Goal: Task Accomplishment & Management: Manage account settings

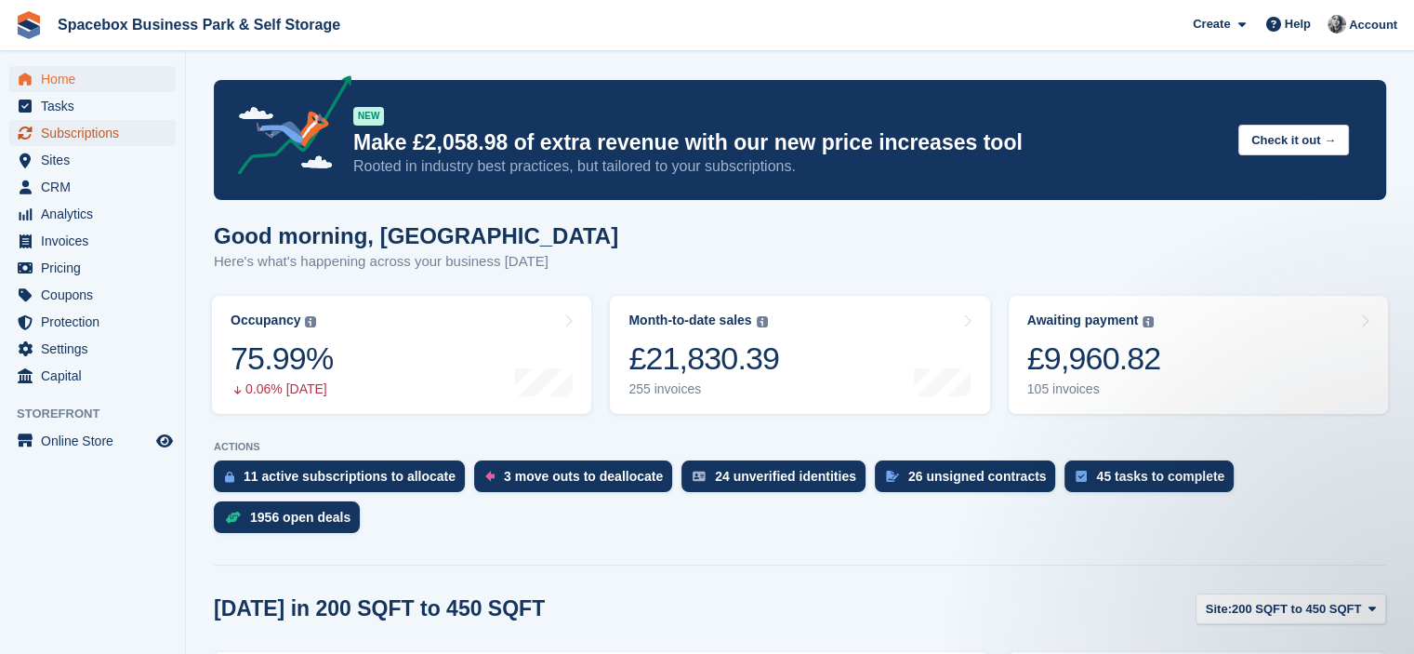
click at [97, 134] on span "Subscriptions" at bounding box center [97, 133] width 112 height 26
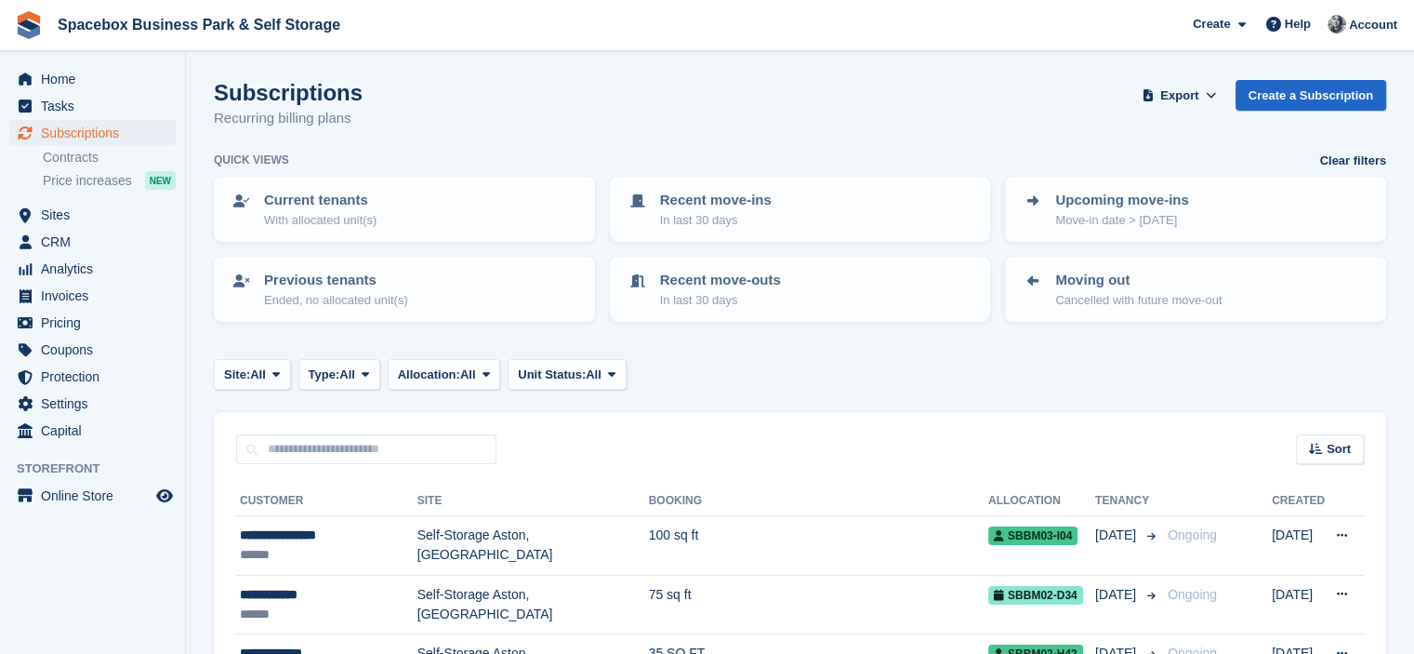
click at [791, 385] on div "Site: All All 200 SQFT to 450 SQFT Self-Storage Aston, Birmingham Office Space …" at bounding box center [800, 374] width 1172 height 31
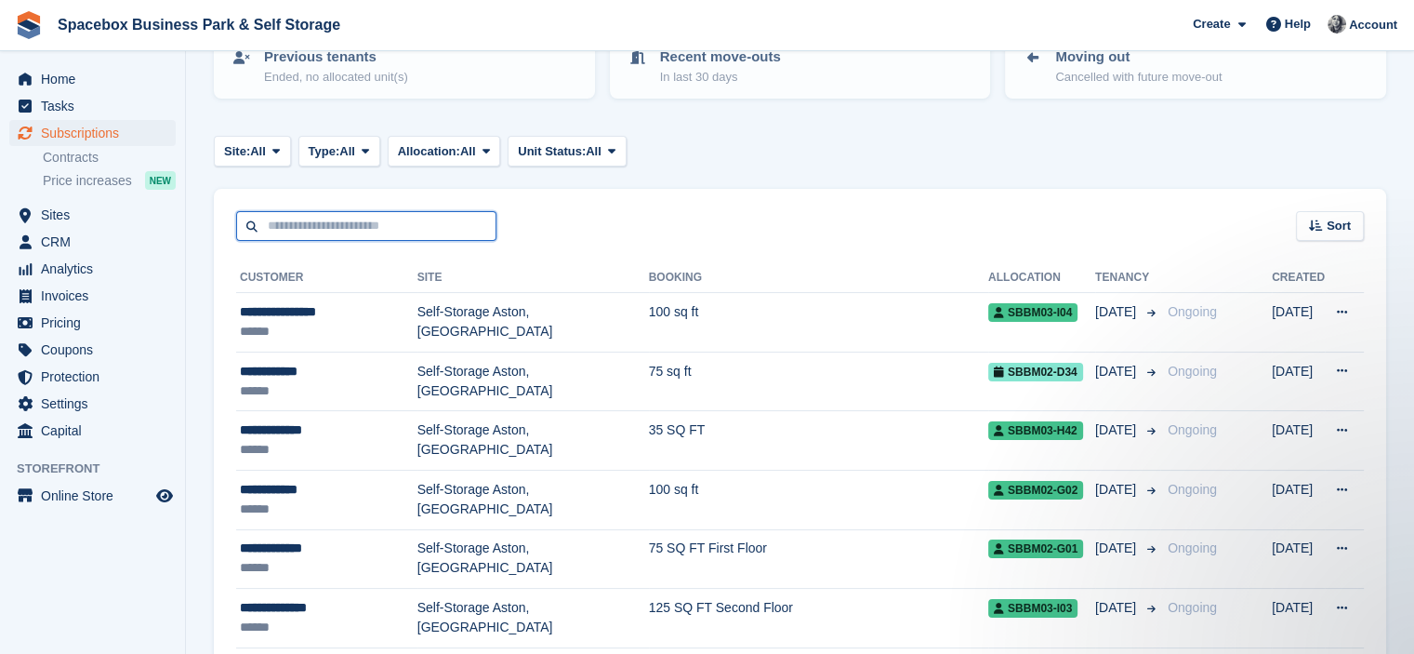
click at [361, 223] on input "text" at bounding box center [366, 226] width 260 height 31
type input "*****"
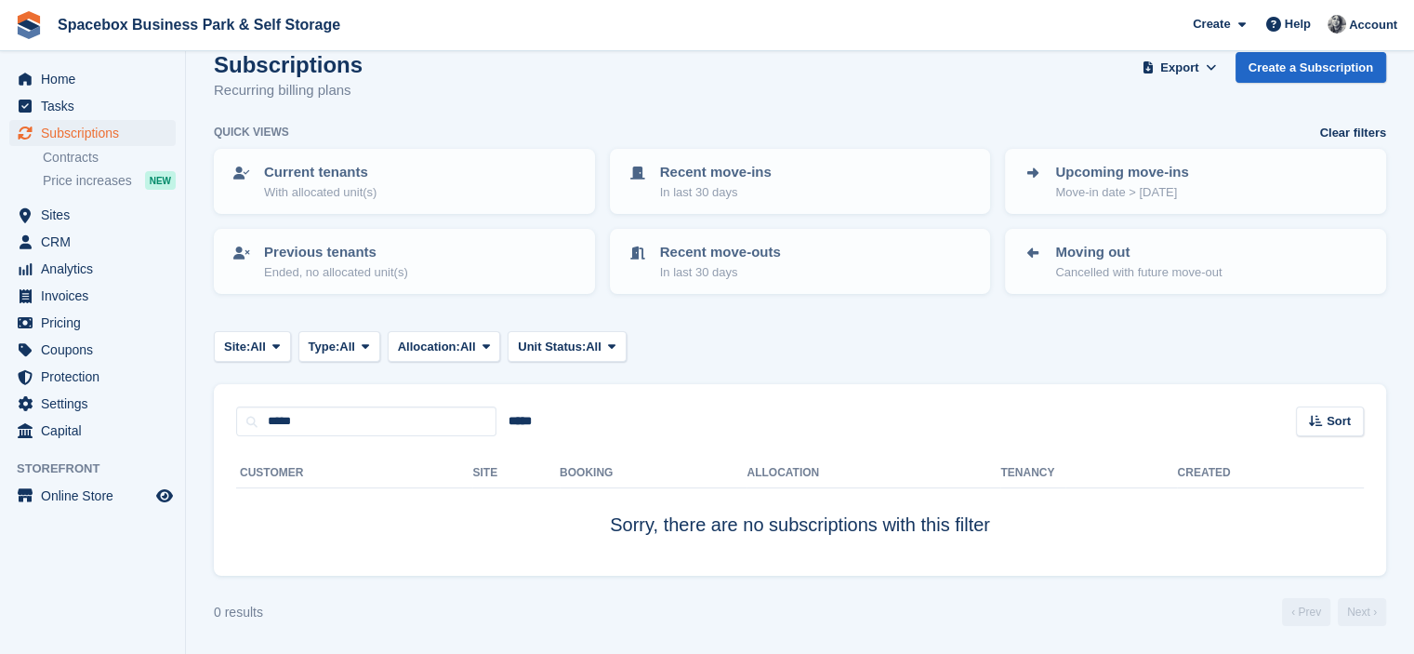
scroll to position [26, 0]
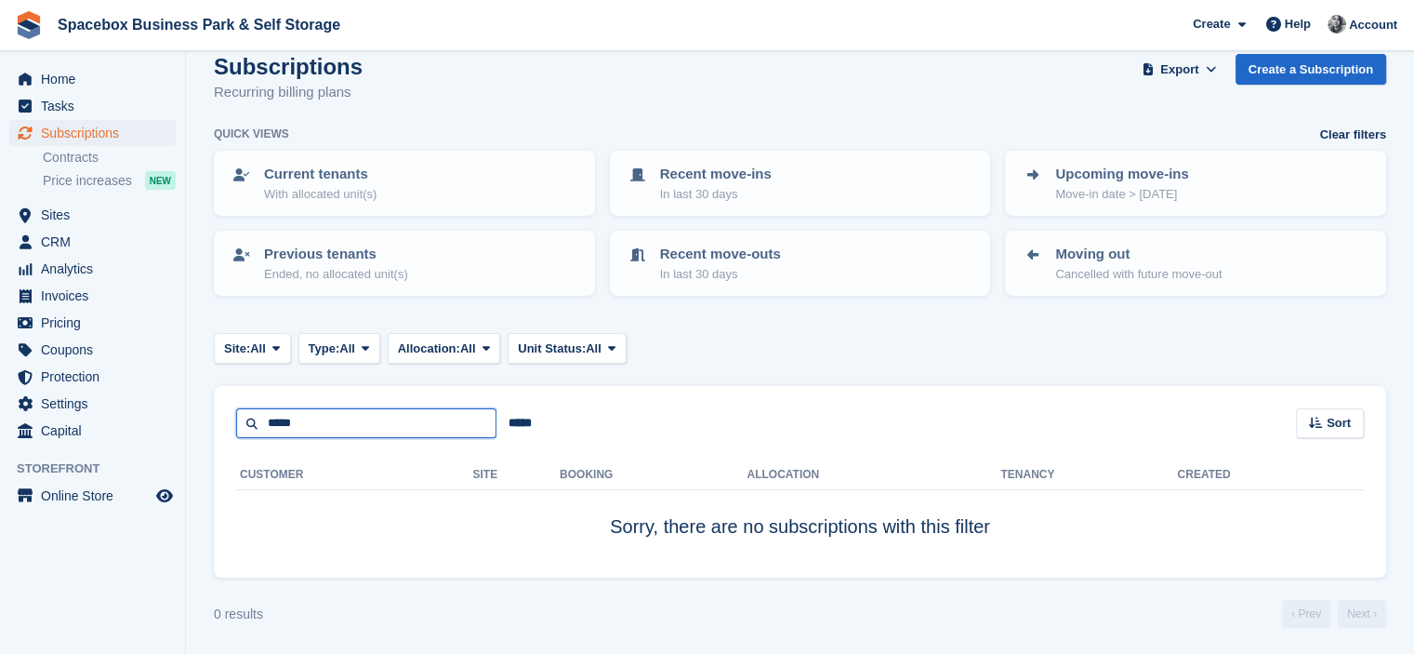
click at [343, 419] on input "*****" at bounding box center [366, 423] width 260 height 31
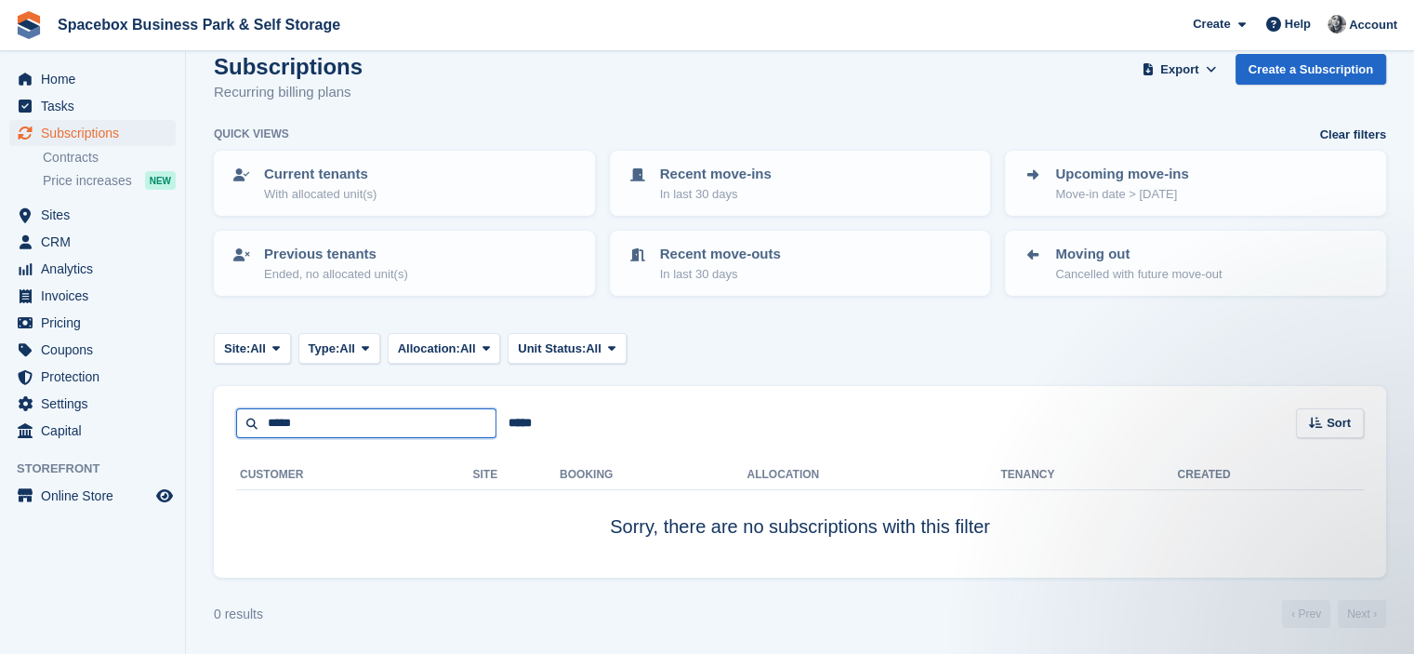
scroll to position [0, 0]
type input "*****"
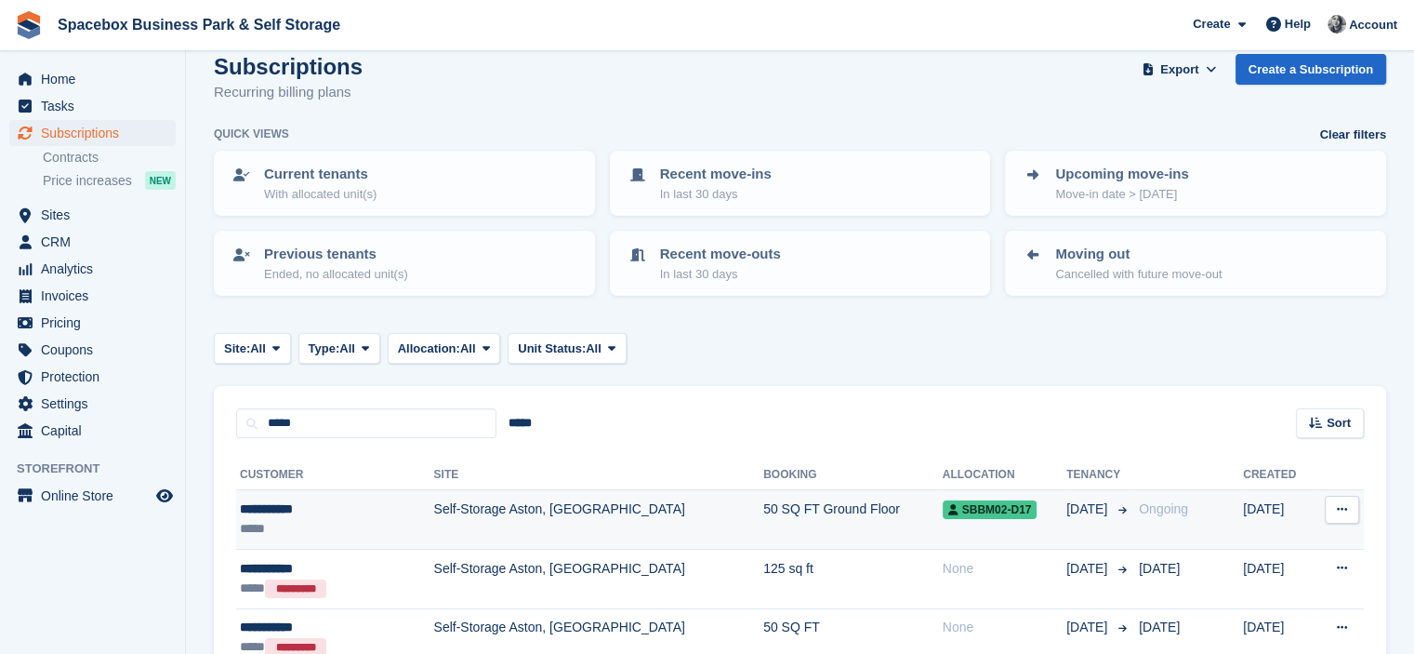
click at [380, 512] on div "**********" at bounding box center [313, 509] width 147 height 20
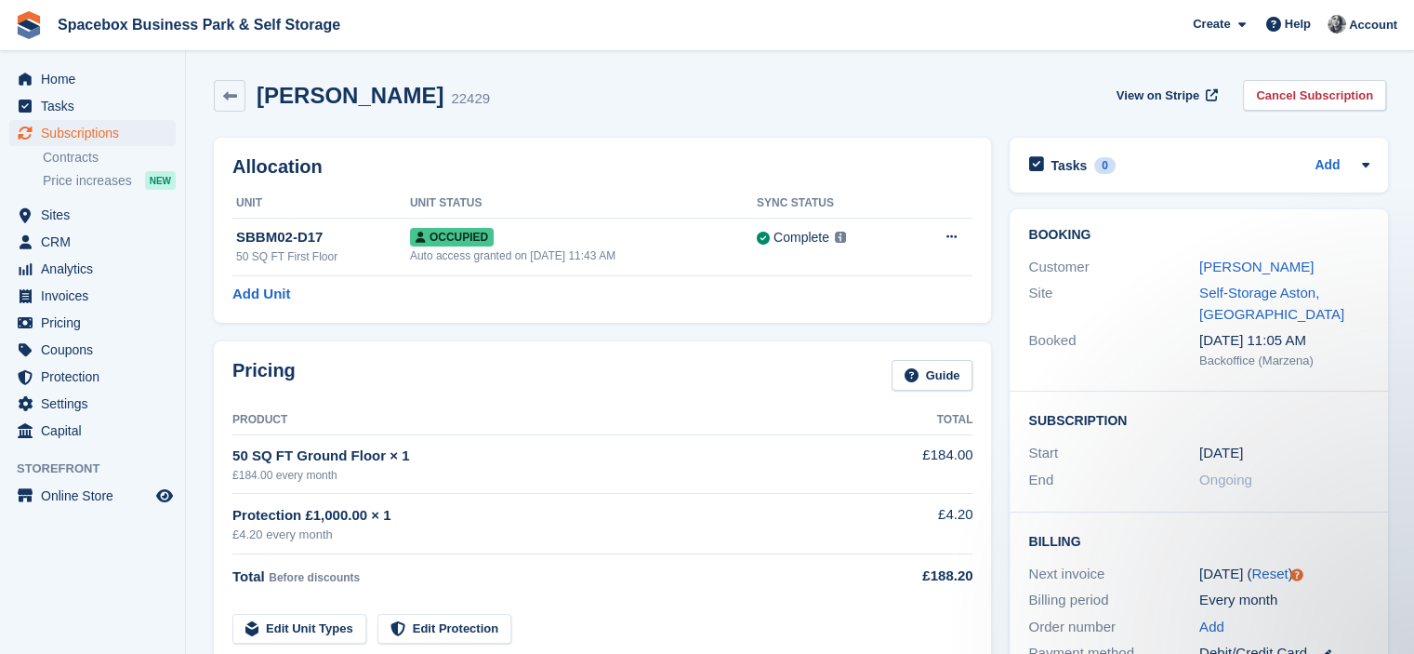
click at [493, 160] on h2 "Allocation" at bounding box center [602, 166] width 740 height 21
click at [1208, 263] on link "[PERSON_NAME]" at bounding box center [1256, 266] width 114 height 16
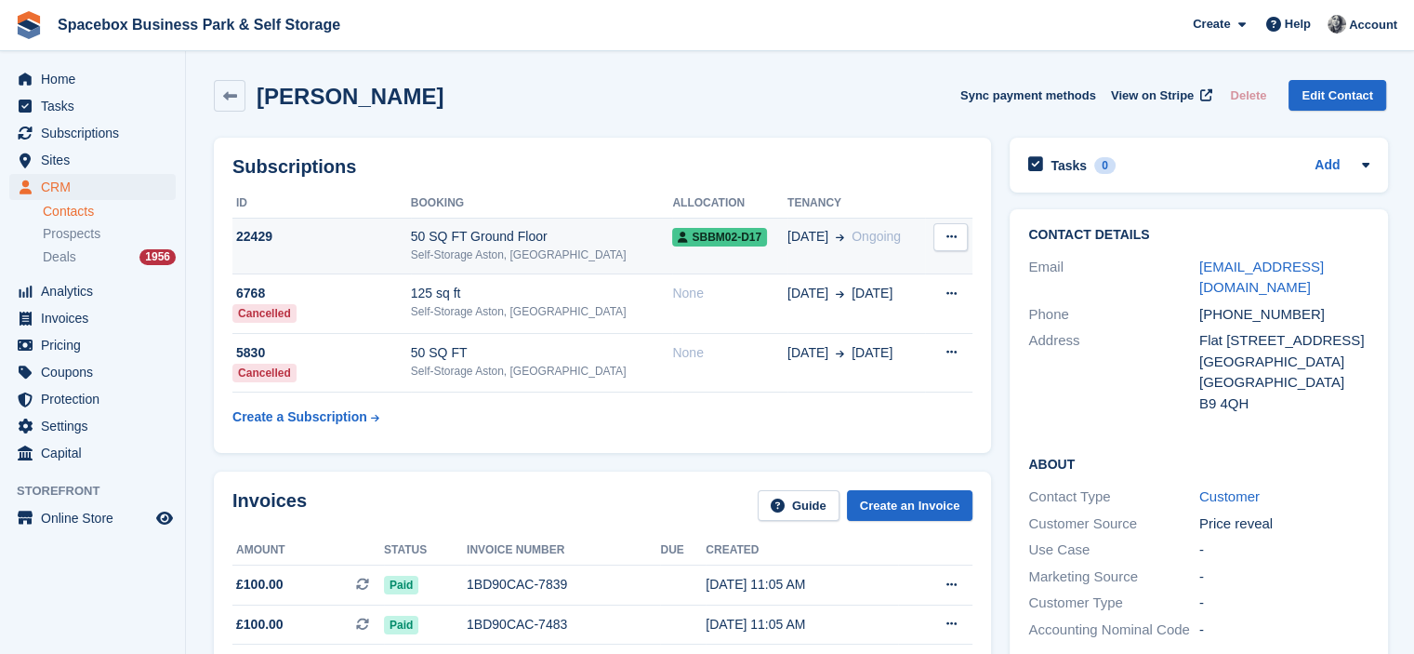
click at [480, 241] on div "50 SQ FT Ground Floor" at bounding box center [542, 237] width 262 height 20
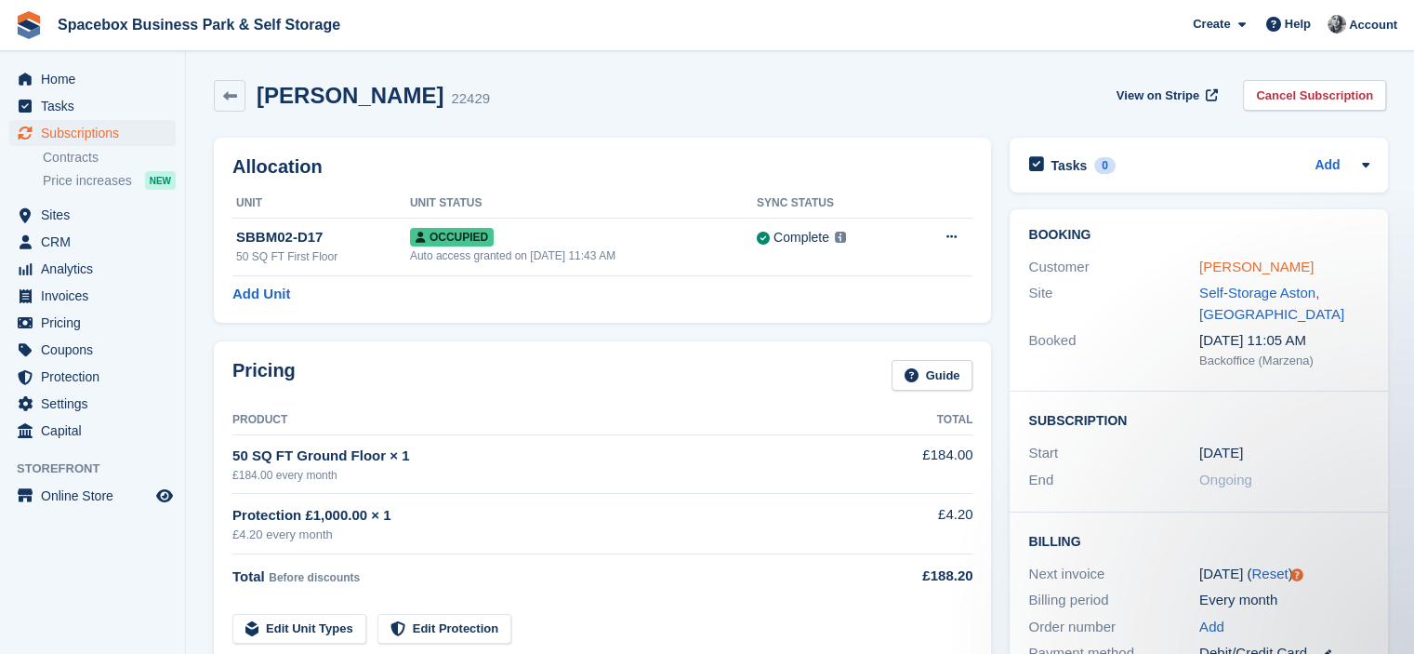
click at [1231, 269] on link "[PERSON_NAME]" at bounding box center [1256, 266] width 114 height 16
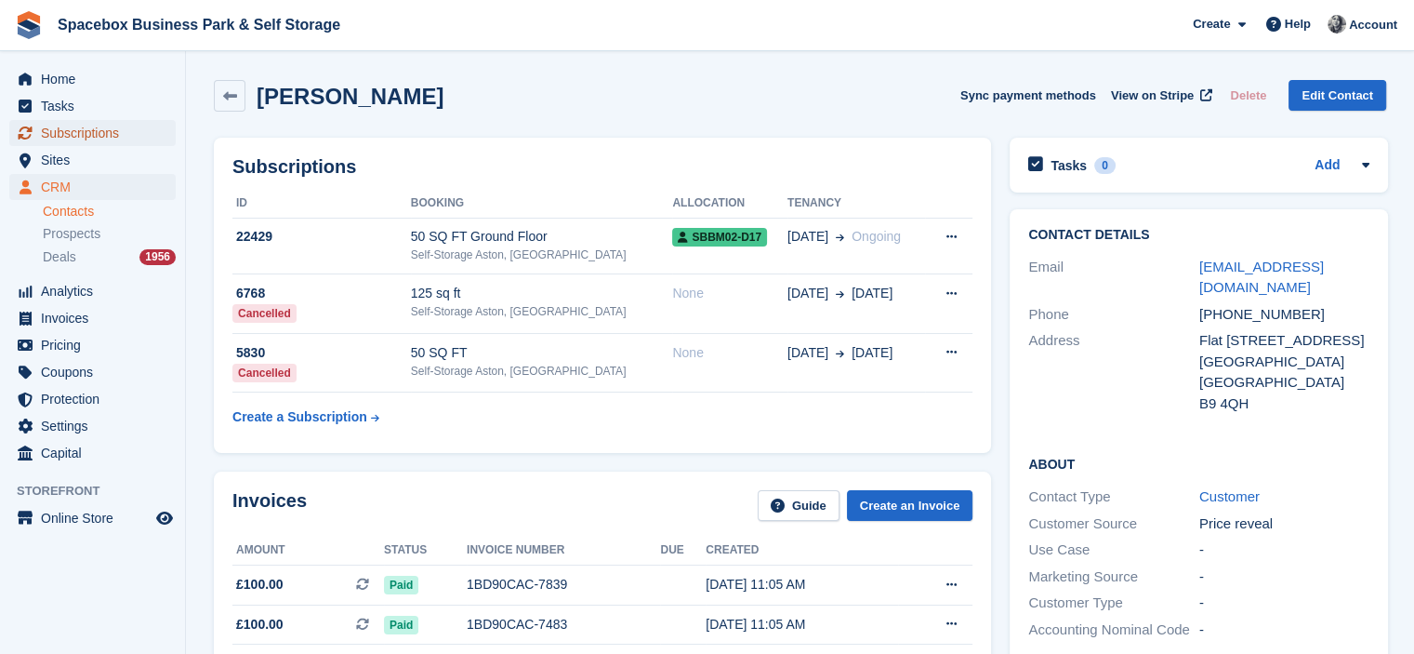
click at [75, 125] on span "Subscriptions" at bounding box center [97, 133] width 112 height 26
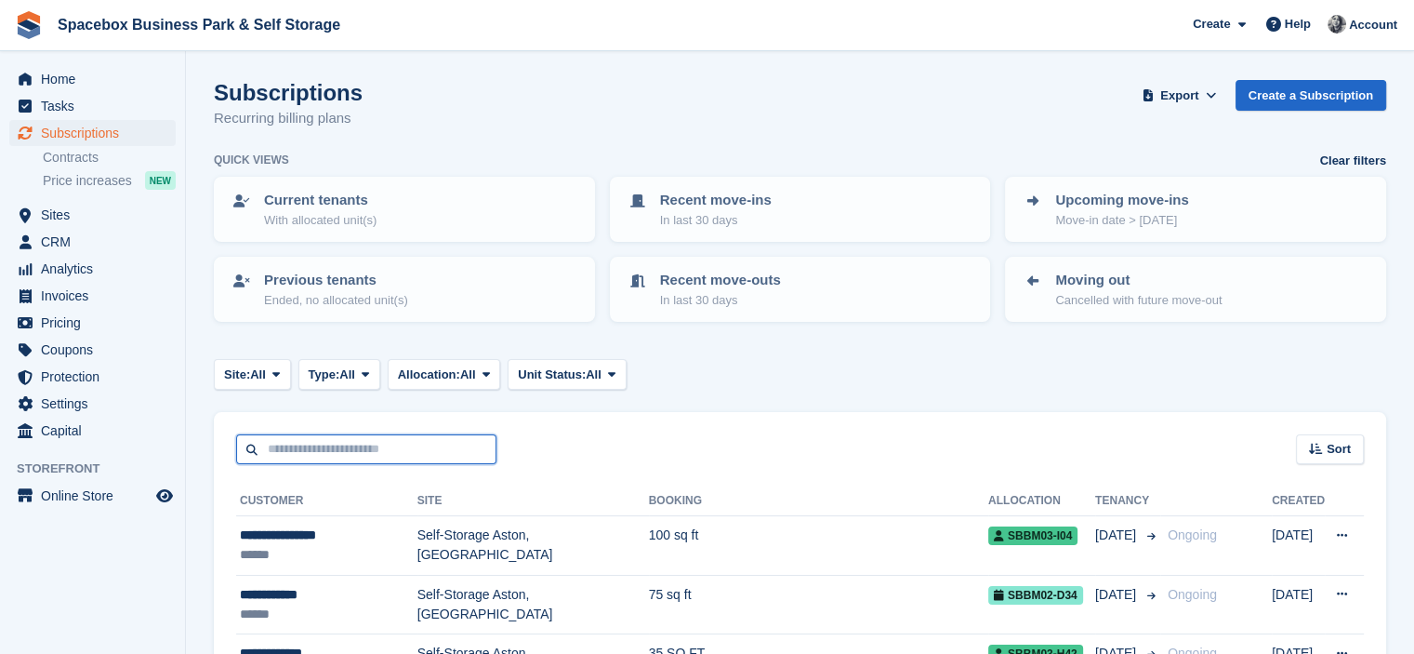
click at [316, 445] on input "text" at bounding box center [366, 449] width 260 height 31
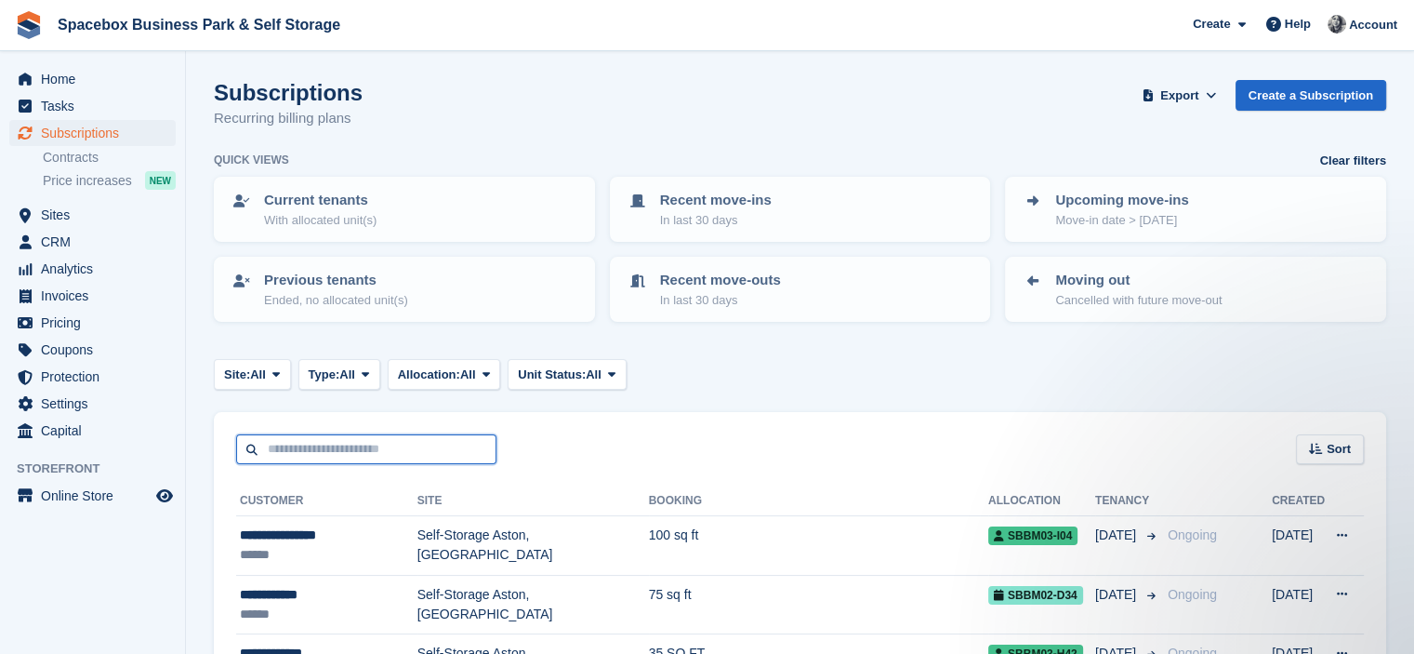
type input "*"
type input "*******"
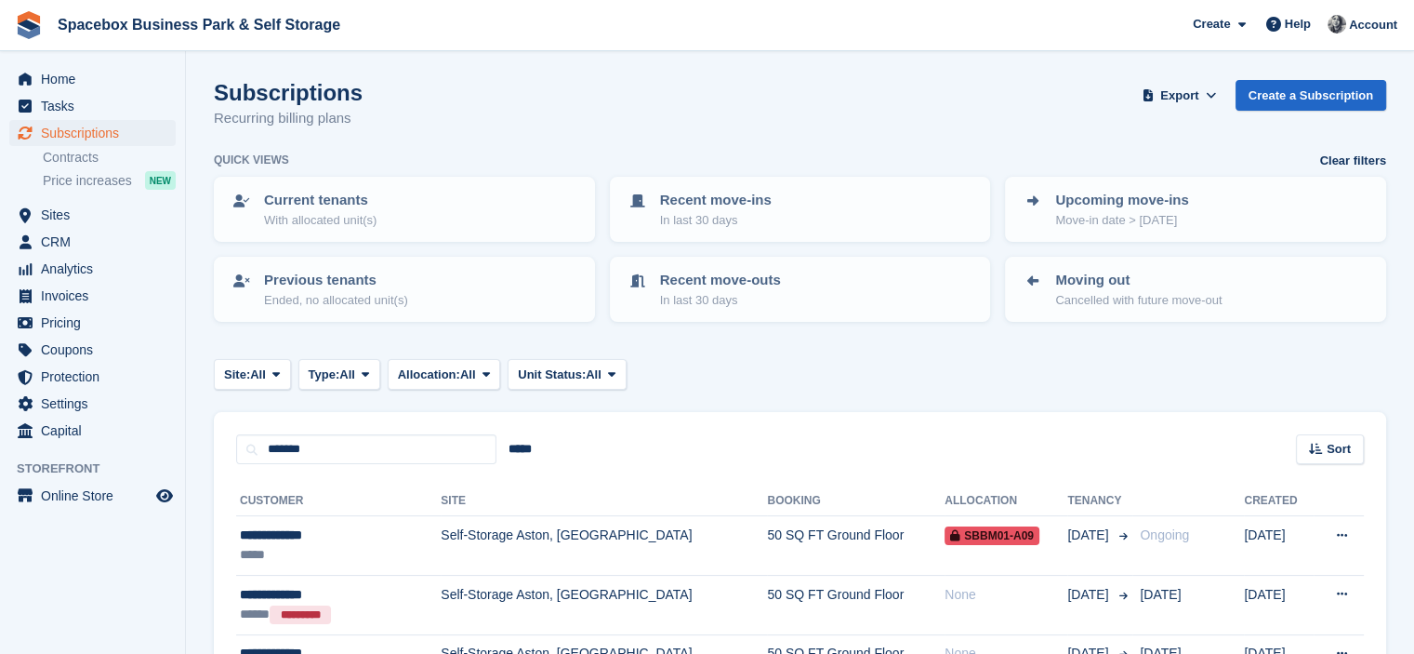
click at [441, 527] on td "Self-Storage Aston, [GEOGRAPHIC_DATA]" at bounding box center [604, 545] width 326 height 59
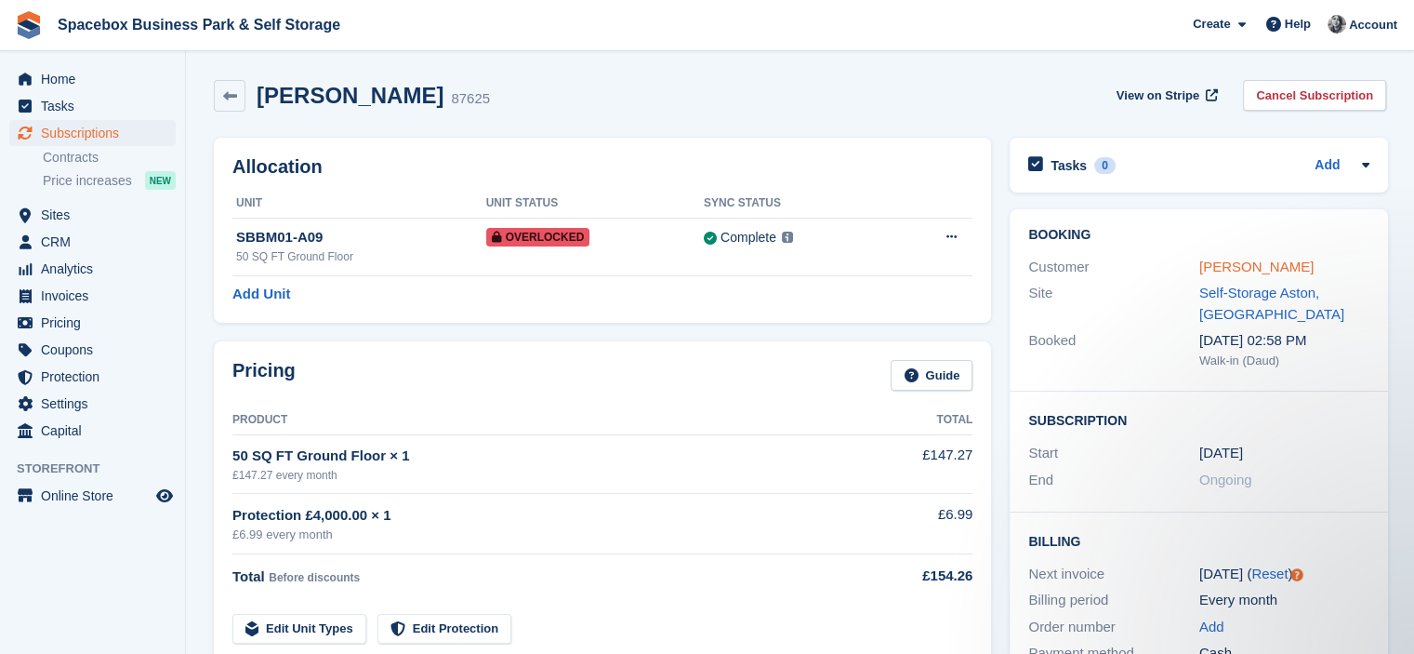
click at [1262, 262] on link "[PERSON_NAME]" at bounding box center [1256, 266] width 114 height 16
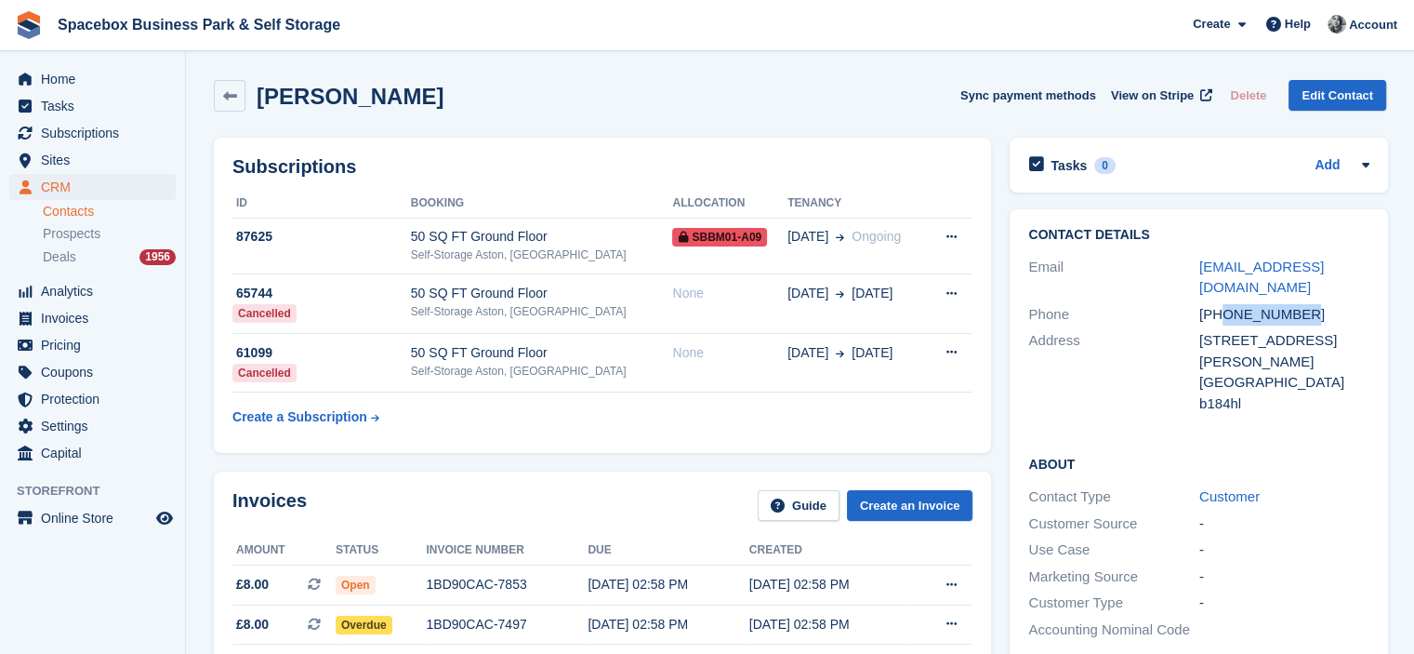
drag, startPoint x: 1223, startPoint y: 312, endPoint x: 1320, endPoint y: 308, distance: 96.8
click at [1320, 308] on div "[PHONE_NUMBER]" at bounding box center [1284, 314] width 171 height 21
copy div "7405680780"
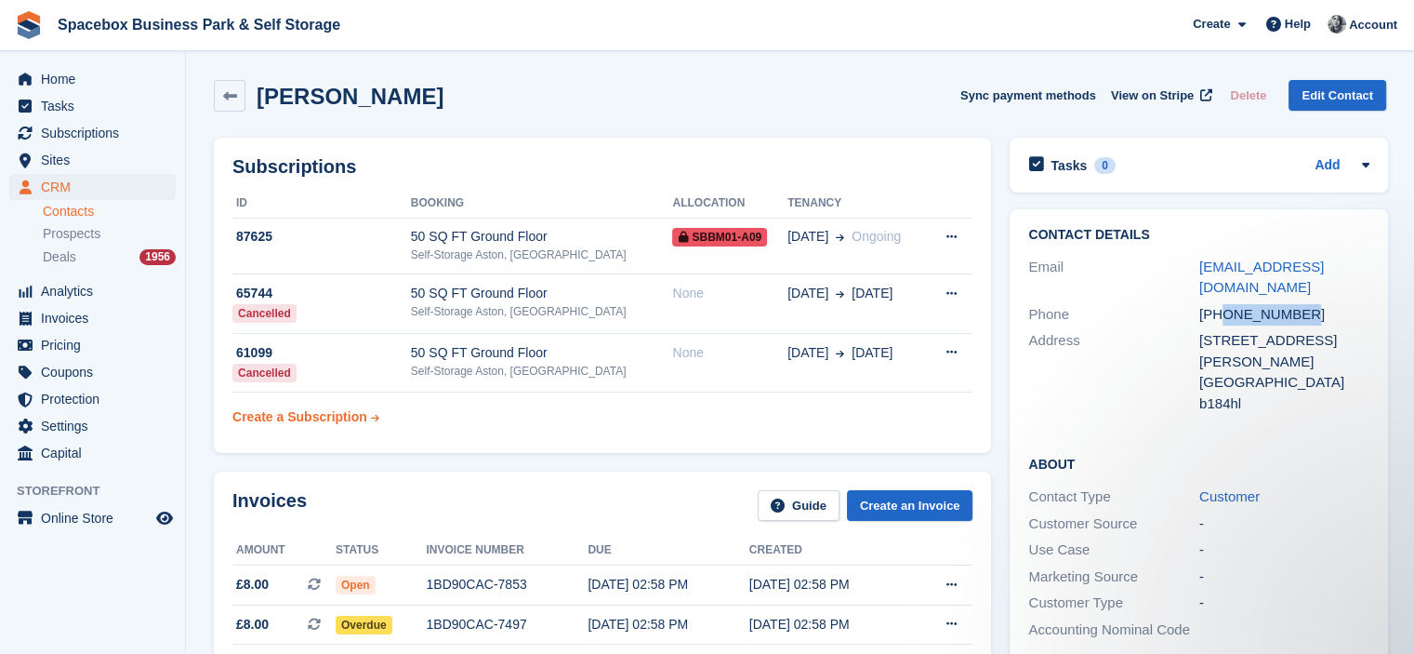
click at [349, 429] on link "Create a Subscription" at bounding box center [305, 417] width 147 height 34
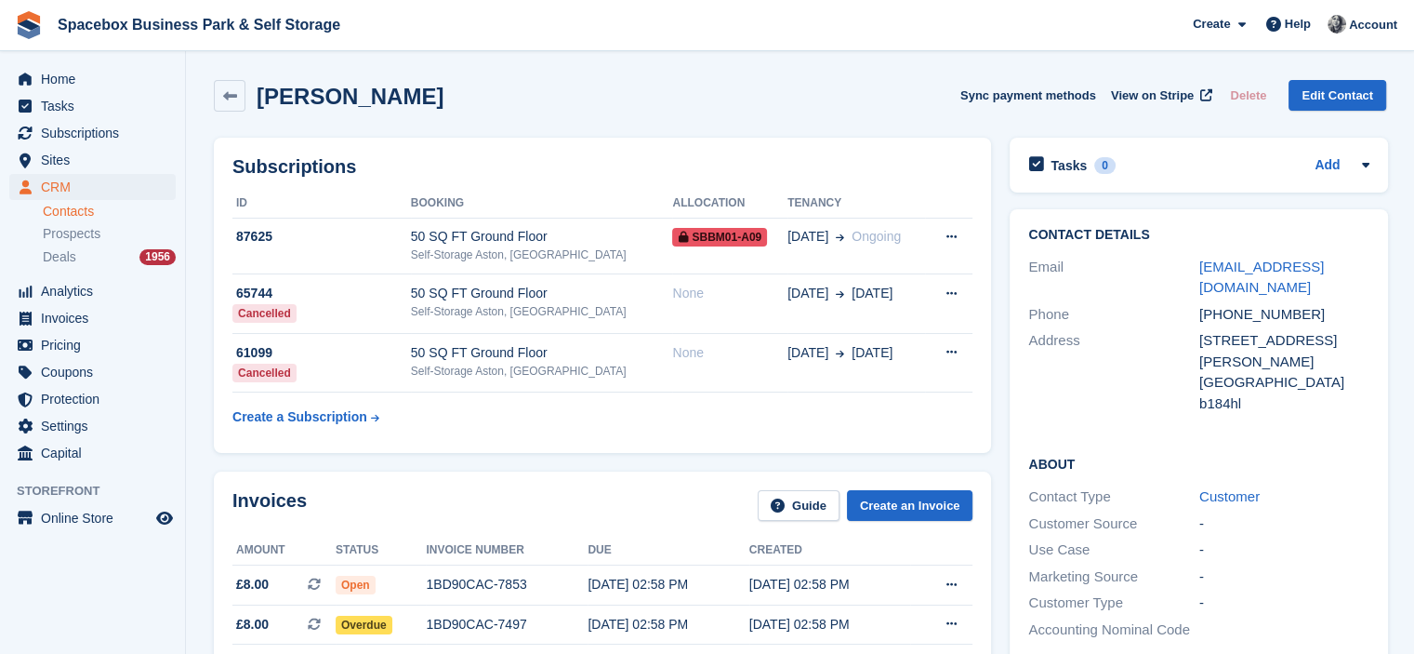
click at [496, 168] on h2 "Subscriptions" at bounding box center [602, 166] width 740 height 21
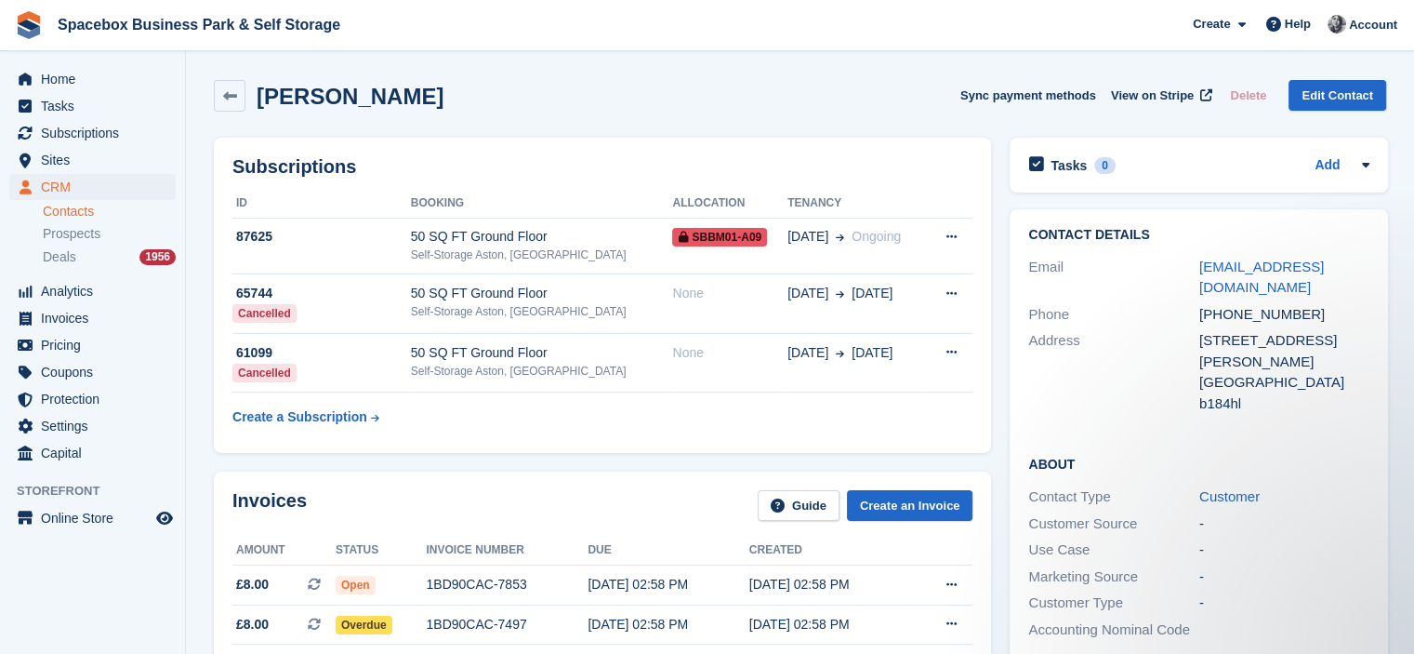
click at [496, 168] on h2 "Subscriptions" at bounding box center [602, 166] width 740 height 21
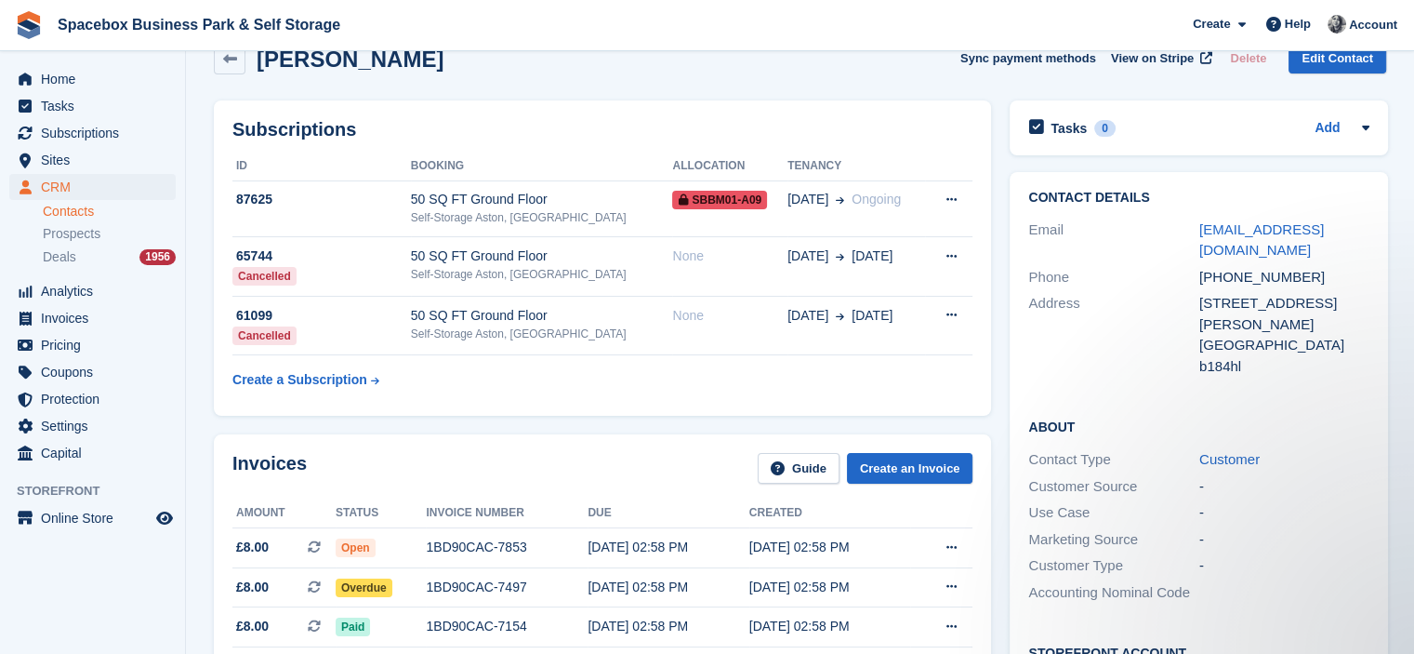
scroll to position [112, 0]
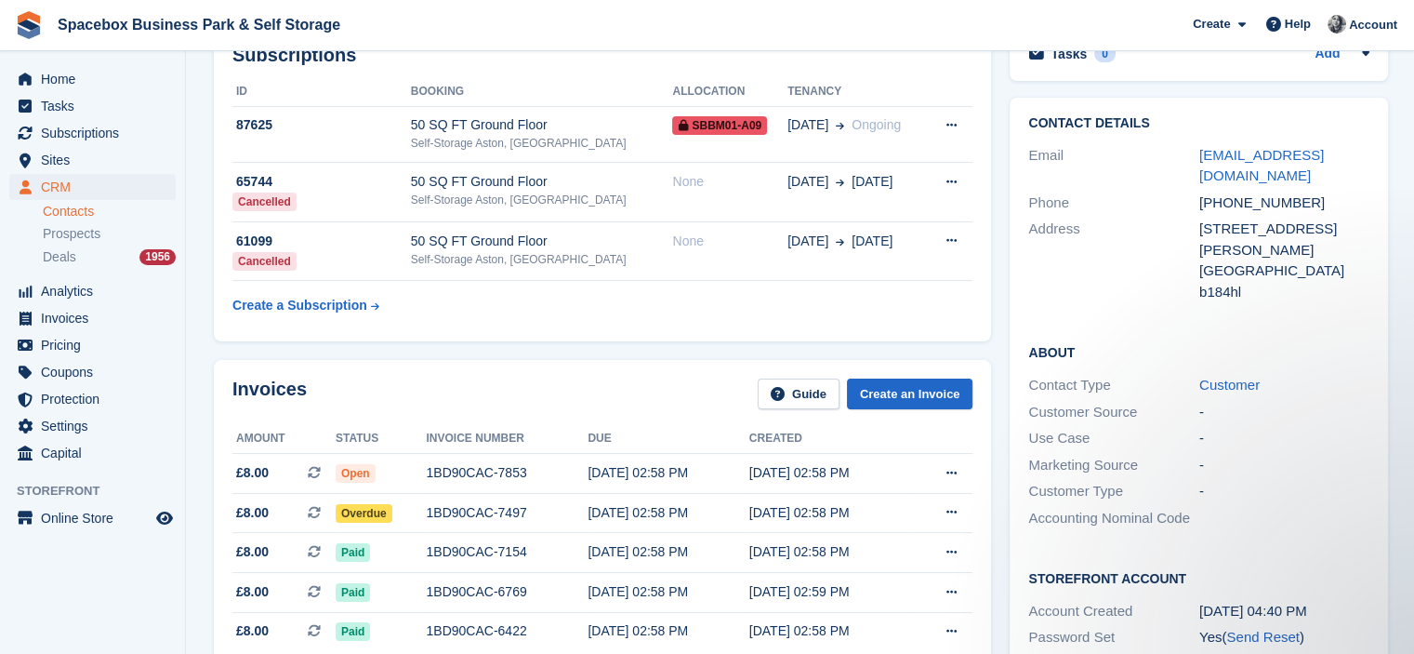
click at [682, 345] on div "Subscriptions ID Booking Allocation Tenancy 87625 50 SQ FT Ground Floor Self-St…" at bounding box center [603, 184] width 796 height 334
click at [885, 350] on div "Subscriptions ID Booking Allocation Tenancy 87625 50 SQ FT Ground Floor Self-St…" at bounding box center [603, 184] width 796 height 334
click at [509, 379] on div "Invoices Guide Create an Invoice" at bounding box center [602, 399] width 740 height 42
click at [568, 64] on h2 "Subscriptions" at bounding box center [602, 55] width 740 height 21
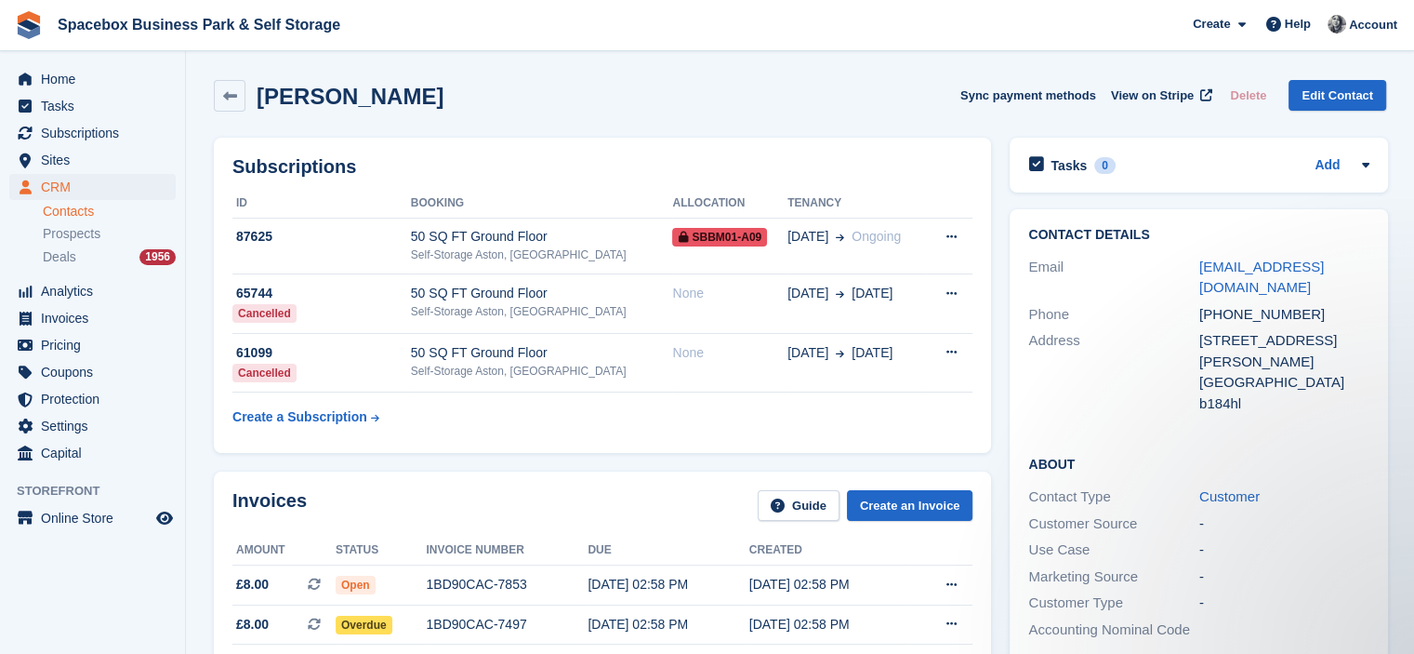
click at [777, 141] on div "Subscriptions ID Booking Allocation Tenancy 87625 50 SQ FT Ground Floor Self-St…" at bounding box center [602, 295] width 777 height 315
click at [627, 158] on h2 "Subscriptions" at bounding box center [602, 166] width 740 height 21
drag, startPoint x: 1227, startPoint y: 289, endPoint x: 1197, endPoint y: 274, distance: 33.3
click at [1199, 274] on div "[EMAIL_ADDRESS][DOMAIN_NAME]" at bounding box center [1284, 278] width 171 height 42
copy link "[EMAIL_ADDRESS][DOMAIN_NAME]"
